Goal: Check status: Check status

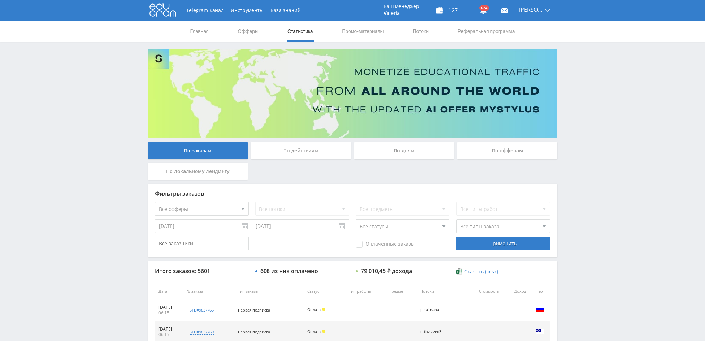
scroll to position [240, 0]
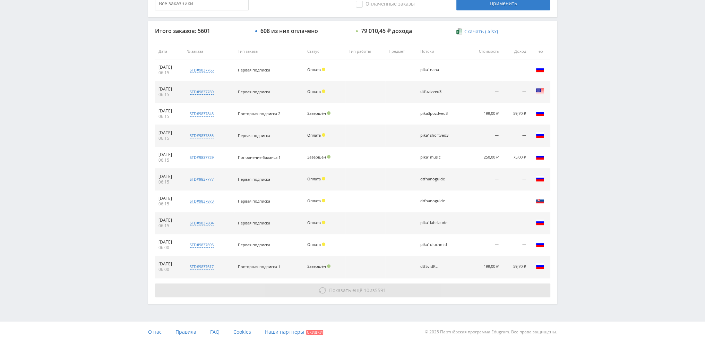
click at [354, 291] on span "Показать ещё" at bounding box center [345, 290] width 33 height 7
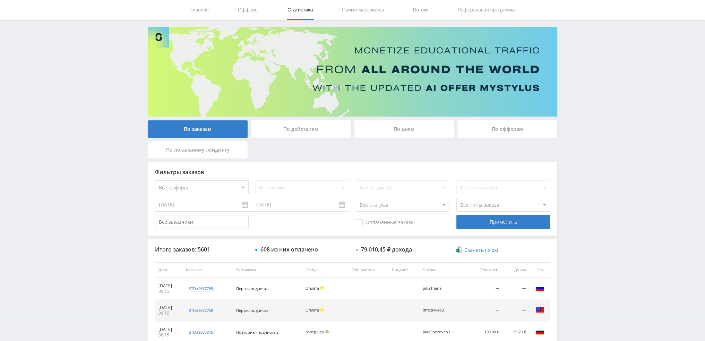
scroll to position [20, 0]
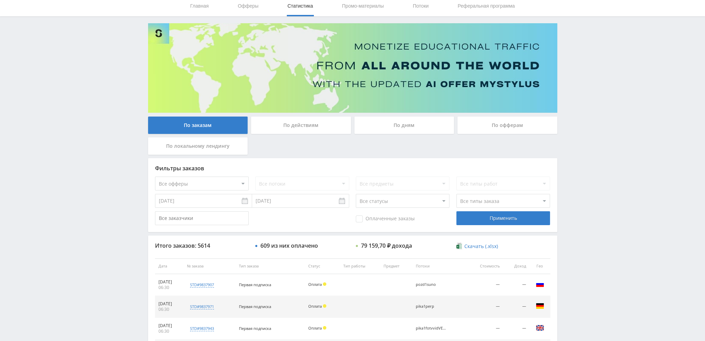
scroll to position [208, 0]
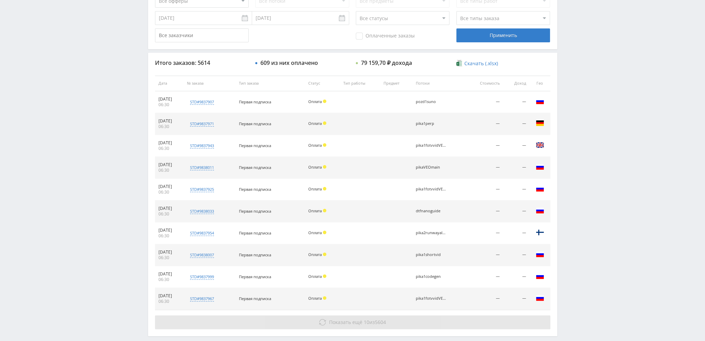
click at [373, 321] on span "Показать ещё 10 из 5604" at bounding box center [357, 322] width 57 height 7
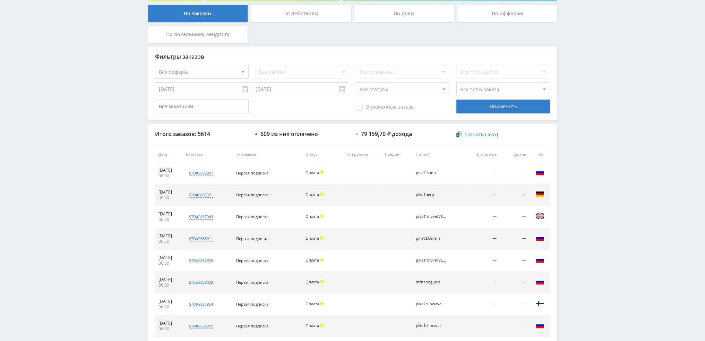
scroll to position [0, 0]
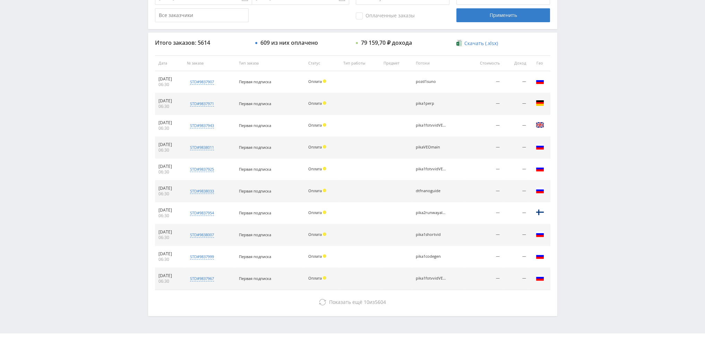
scroll to position [240, 0]
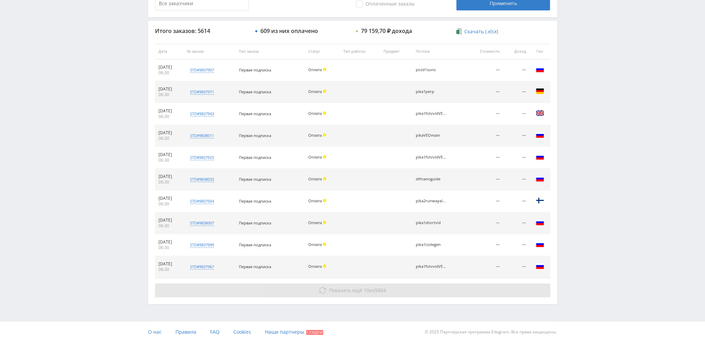
click at [329, 287] on span "Показать ещё" at bounding box center [345, 290] width 33 height 7
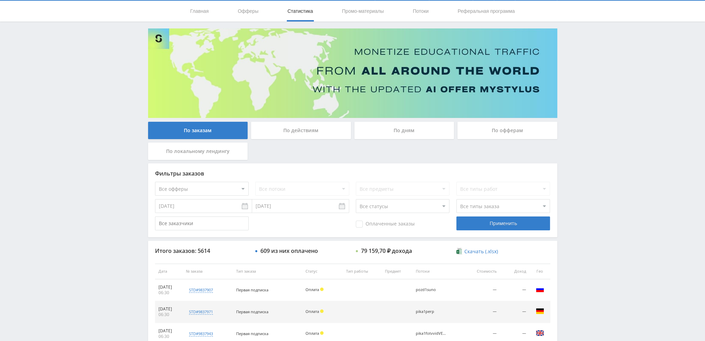
scroll to position [0, 0]
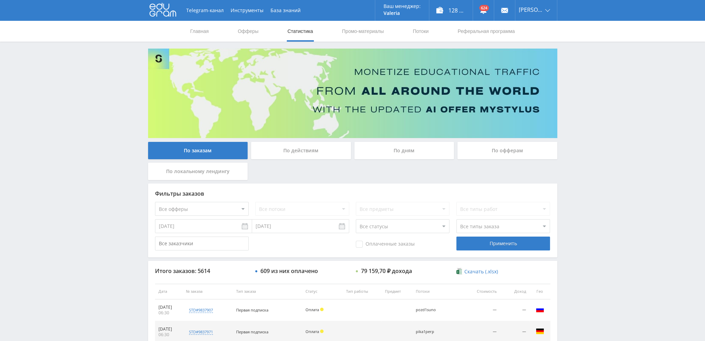
click at [407, 153] on div "По дням" at bounding box center [405, 150] width 100 height 17
click at [0, 0] on input "По дням" at bounding box center [0, 0] width 0 height 0
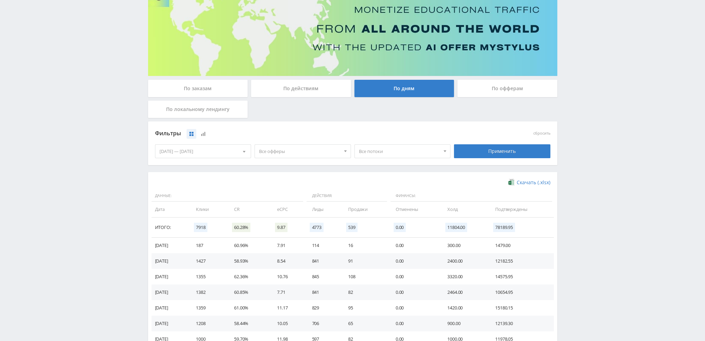
scroll to position [69, 0]
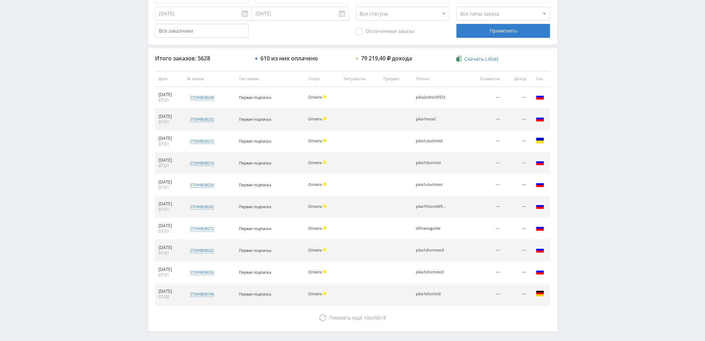
scroll to position [240, 0]
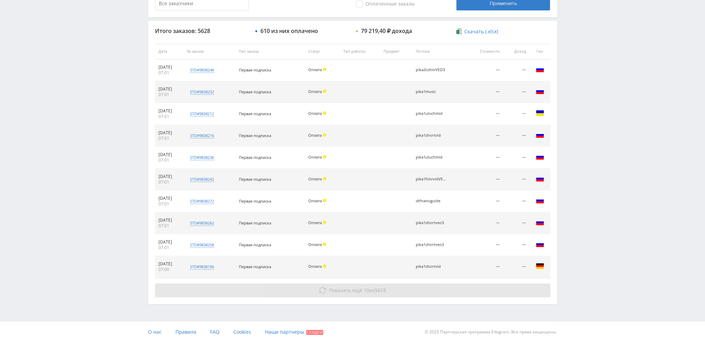
click at [386, 294] on button "Показать ещё 10 из 5618" at bounding box center [353, 290] width 396 height 14
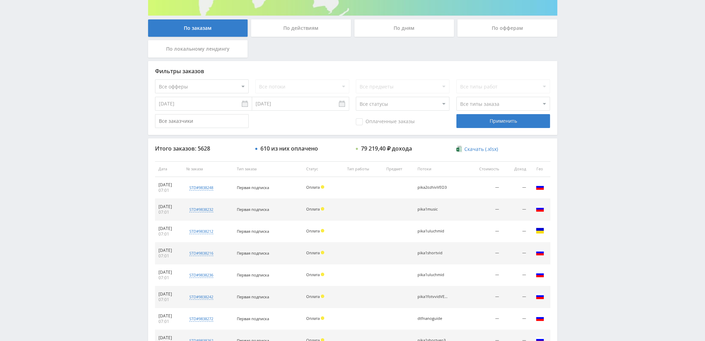
scroll to position [101, 0]
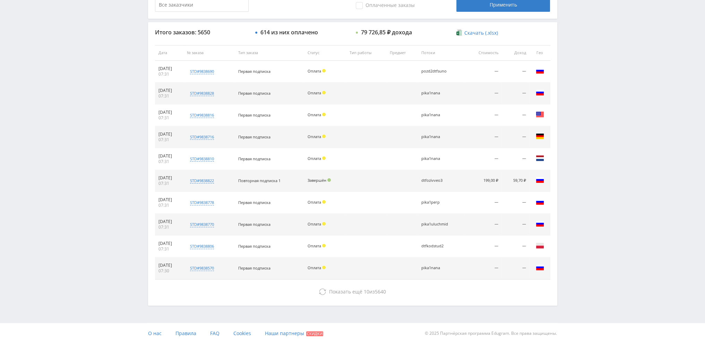
scroll to position [240, 0]
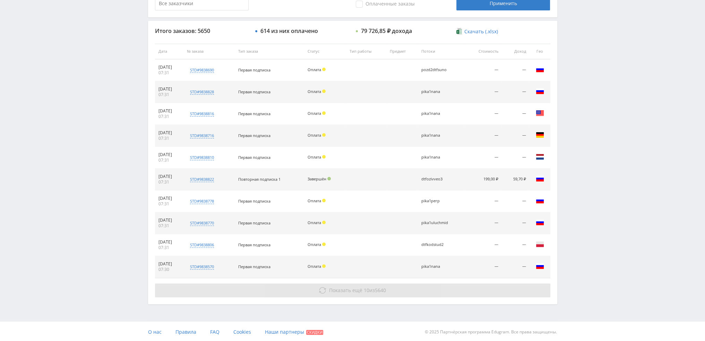
click at [421, 292] on button "Показать ещё 10 из 5640" at bounding box center [353, 290] width 396 height 14
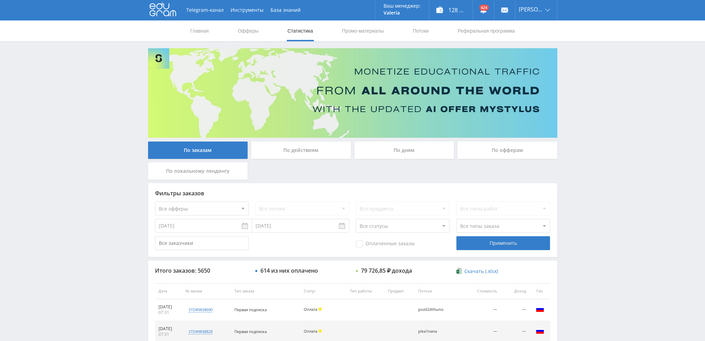
scroll to position [0, 0]
click at [422, 151] on div "По дням" at bounding box center [405, 150] width 100 height 17
click at [0, 0] on input "По дням" at bounding box center [0, 0] width 0 height 0
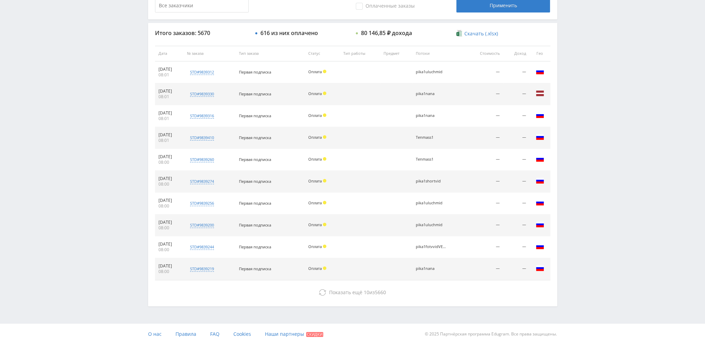
scroll to position [240, 0]
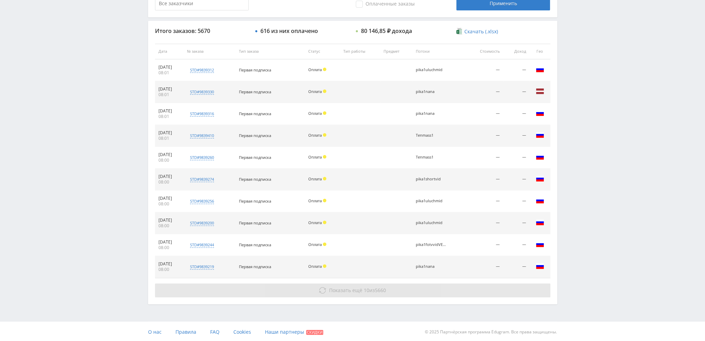
click at [380, 293] on button "Показать ещё 10 из 5660" at bounding box center [353, 290] width 396 height 14
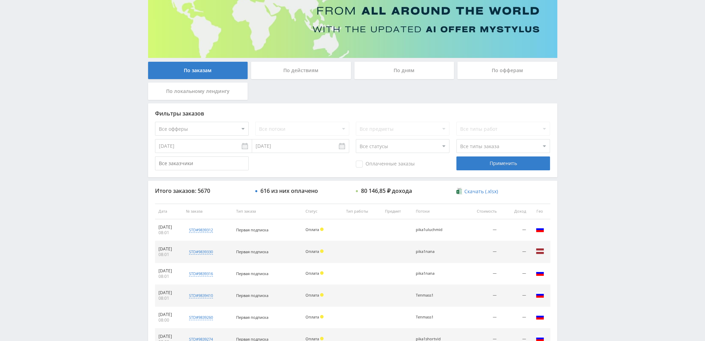
scroll to position [0, 0]
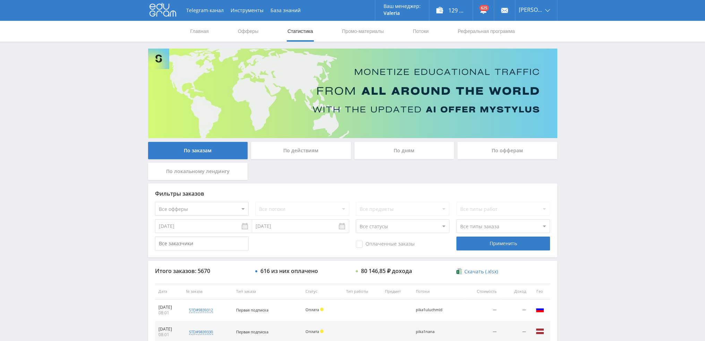
click at [409, 149] on div "По дням" at bounding box center [405, 150] width 100 height 17
click at [0, 0] on input "По дням" at bounding box center [0, 0] width 0 height 0
click at [408, 149] on div "По дням" at bounding box center [405, 150] width 100 height 17
click at [0, 0] on input "По дням" at bounding box center [0, 0] width 0 height 0
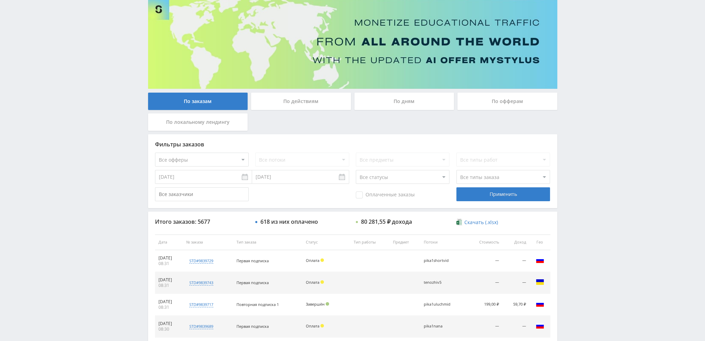
scroll to position [32, 0]
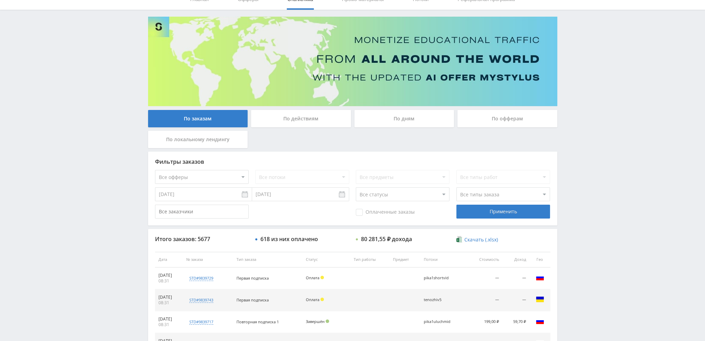
click at [426, 121] on div "По дням" at bounding box center [405, 118] width 100 height 17
click at [0, 0] on input "По дням" at bounding box center [0, 0] width 0 height 0
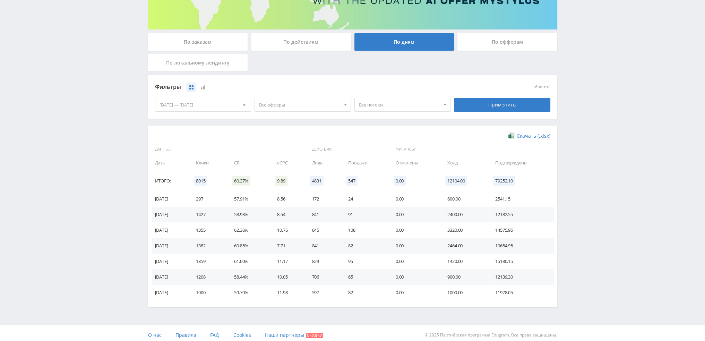
scroll to position [112, 0]
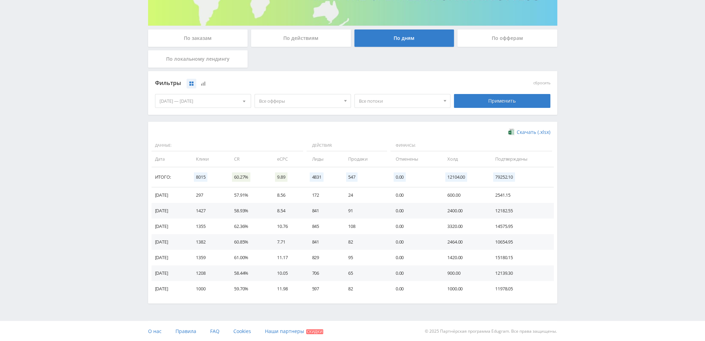
click at [210, 98] on div "[DATE] — [DATE]" at bounding box center [203, 100] width 96 height 13
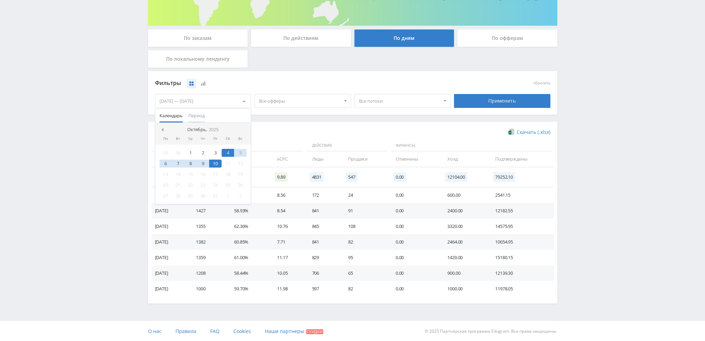
click at [194, 115] on span "Период" at bounding box center [196, 116] width 16 height 14
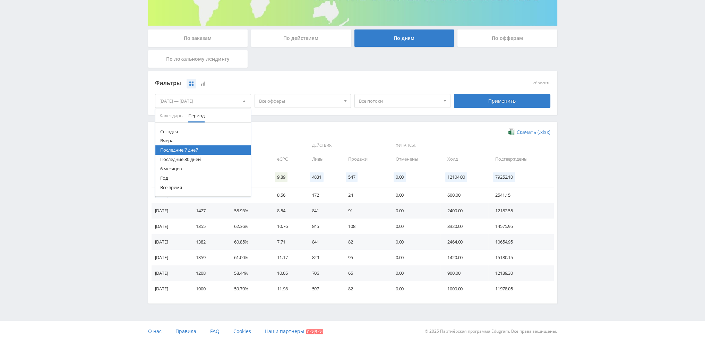
click at [194, 159] on button "Последние 30 дней" at bounding box center [203, 159] width 96 height 9
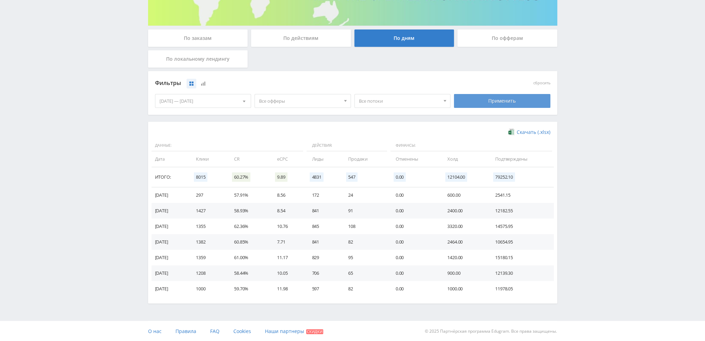
click at [507, 99] on div "Применить" at bounding box center [502, 101] width 96 height 14
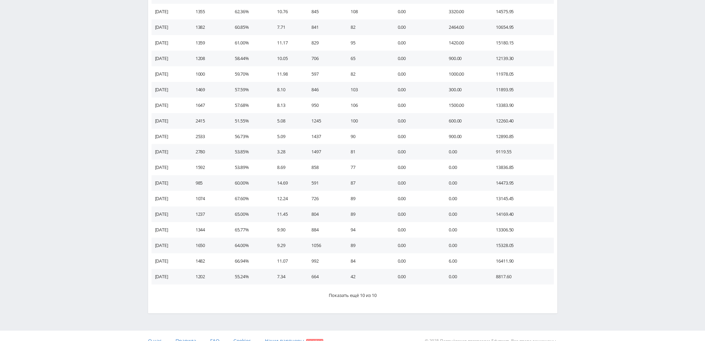
scroll to position [337, 0]
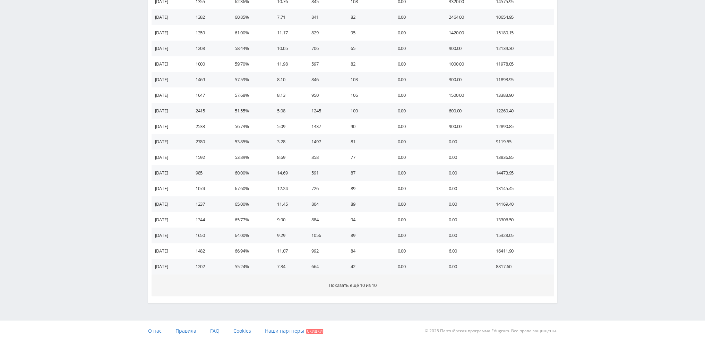
click at [465, 282] on button "Показать ещё 10 из 10" at bounding box center [353, 285] width 403 height 22
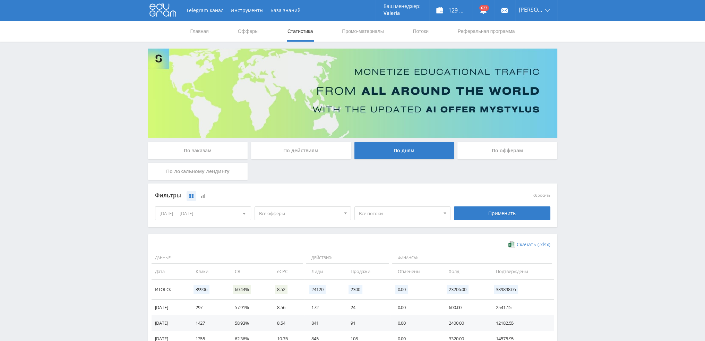
scroll to position [0, 0]
